Goal: Find contact information: Find contact information

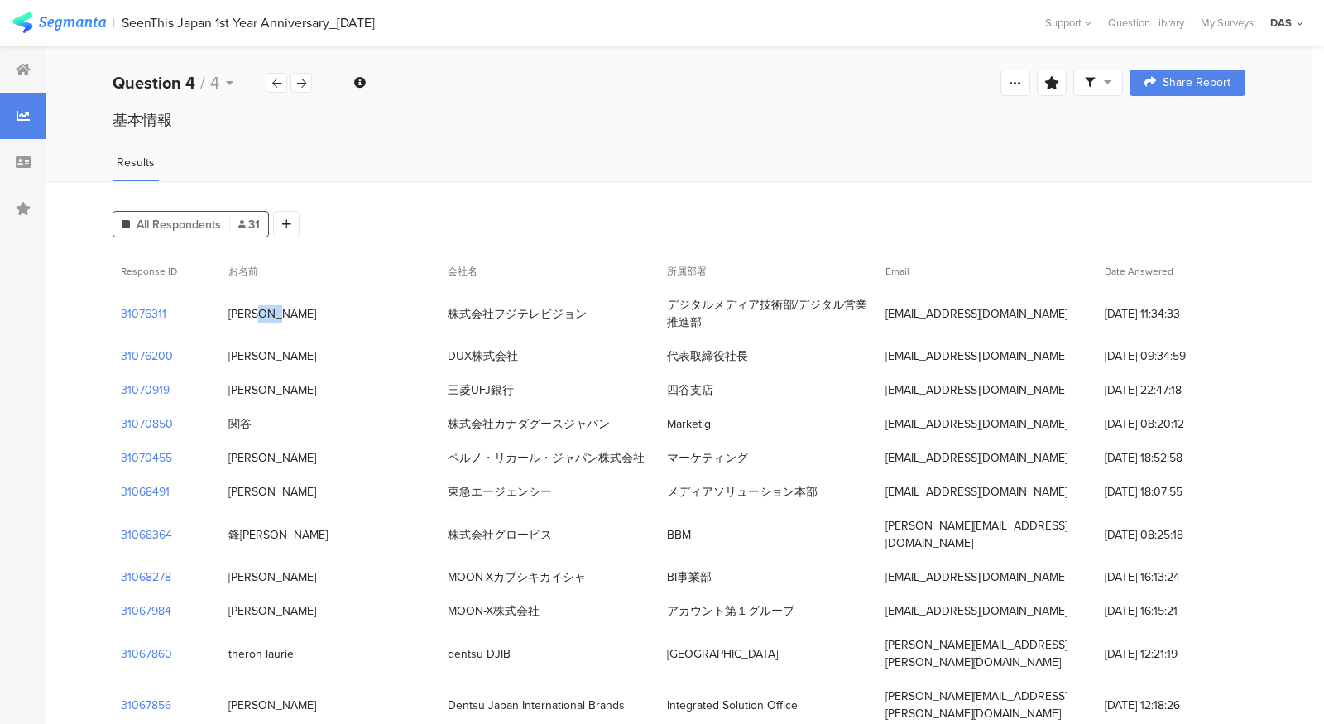
drag, startPoint x: 270, startPoint y: 313, endPoint x: 231, endPoint y: 315, distance: 38.9
click at [231, 315] on div "[PERSON_NAME]" at bounding box center [329, 314] width 219 height 34
copy div "[PERSON_NAME]"
drag, startPoint x: 666, startPoint y: 304, endPoint x: 710, endPoint y: 326, distance: 50.0
click at [710, 326] on div "デジタルメディア技術部/デジタル営業推進部" at bounding box center [768, 313] width 219 height 51
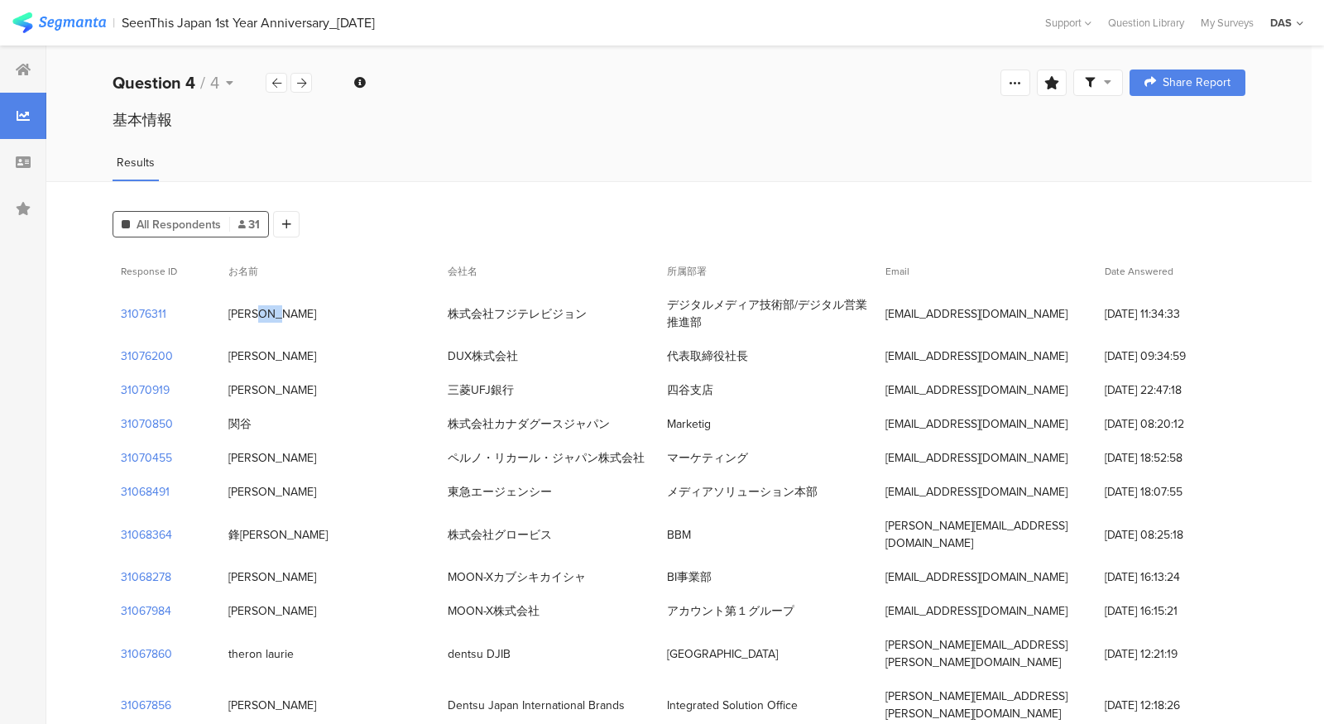
copy div "デジタルメディア技術部/デジタル営業推進部"
drag, startPoint x: 887, startPoint y: 312, endPoint x: 1021, endPoint y: 314, distance: 134.1
click at [1021, 314] on div "[EMAIL_ADDRESS][DOMAIN_NAME]" at bounding box center [977, 313] width 182 height 17
copy div "[EMAIL_ADDRESS][DOMAIN_NAME]"
